Goal: Complete application form

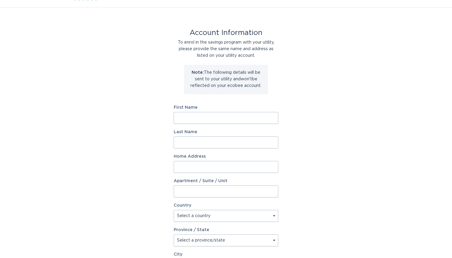
scroll to position [7, 0]
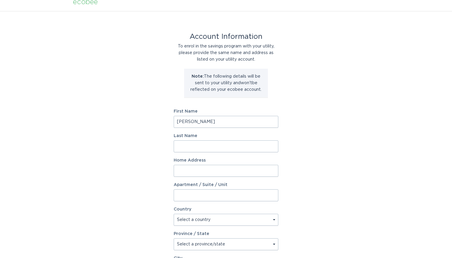
type input "[PERSON_NAME]"
type input "16 [PERSON_NAME]"
select select "US"
select select "NH"
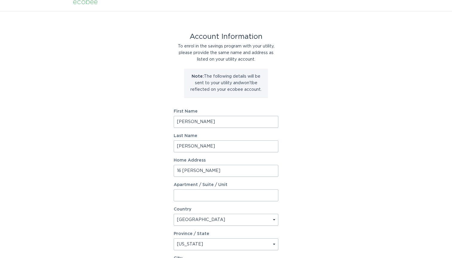
scroll to position [105, 0]
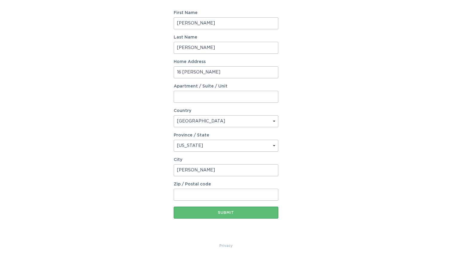
type input "[PERSON_NAME]"
type input "03049"
click at [315, 215] on div "Account Information To enrol in the savings program with your utility, please p…" at bounding box center [226, 77] width 452 height 330
click at [216, 214] on div "Submit" at bounding box center [226, 213] width 99 height 4
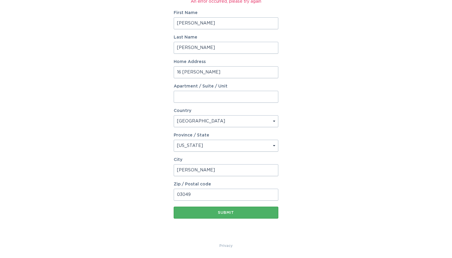
scroll to position [112, 0]
click at [223, 213] on div "Submit" at bounding box center [226, 213] width 99 height 4
